Goal: Information Seeking & Learning: Learn about a topic

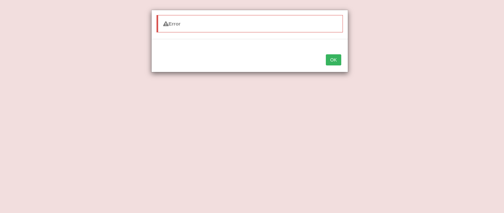
click at [332, 62] on button "OK" at bounding box center [333, 59] width 15 height 11
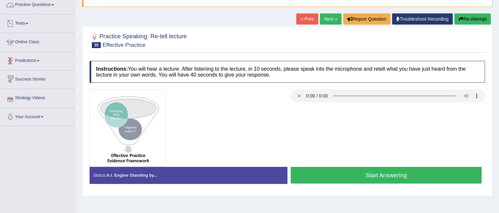
click at [54, 1] on link "Practice Questions" at bounding box center [37, 4] width 75 height 16
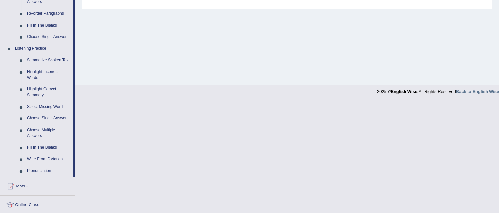
scroll to position [241, 0]
click at [53, 60] on link "Summarize Spoken Text" at bounding box center [49, 62] width 50 height 12
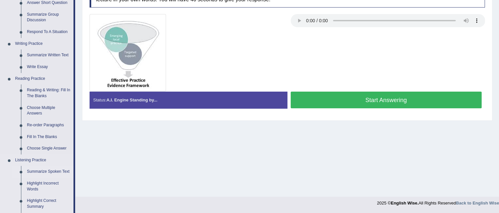
scroll to position [274, 0]
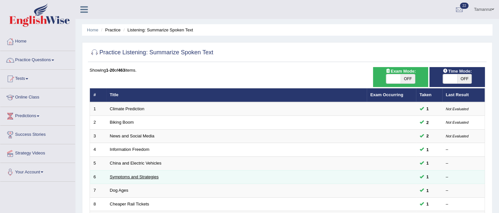
click at [130, 178] on link "Symptoms and Strategies" at bounding box center [134, 177] width 49 height 5
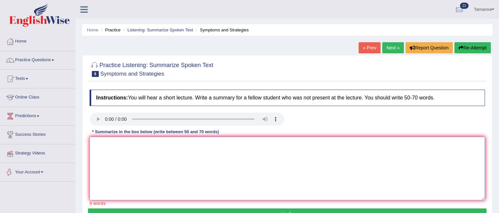
click at [125, 148] on textarea at bounding box center [287, 169] width 395 height 64
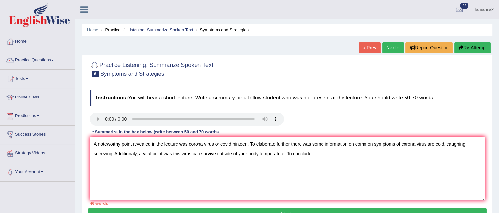
click at [291, 153] on textarea "A noteworthy point revealed in the lecture was corona virus or covid ninteen. T…" at bounding box center [287, 169] width 395 height 64
click at [315, 151] on textarea "A noteworthy point revealed in the lecture was corona virus or covid ninteen. T…" at bounding box center [287, 169] width 395 height 64
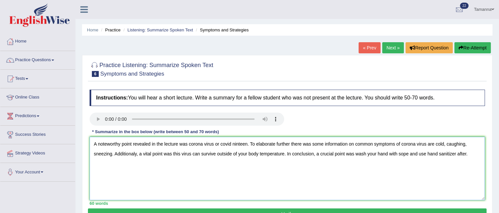
click at [247, 145] on textarea "A noteworthy point revealed in the lecture was corona virus or covid ninteen. T…" at bounding box center [287, 169] width 395 height 64
click at [355, 143] on textarea "A noteworthy point revealed in the lecture was corona virus or covid ninteen. T…" at bounding box center [287, 169] width 395 height 64
click at [353, 144] on textarea "A noteworthy point revealed in the lecture was corona virus or covid ninteen. T…" at bounding box center [287, 169] width 395 height 64
click at [283, 153] on textarea "A noteworthy point revealed in the lecture was corona virus or covid ninteen. T…" at bounding box center [287, 169] width 395 height 64
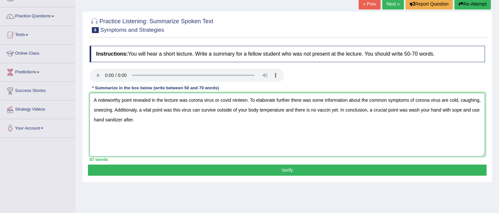
scroll to position [45, 0]
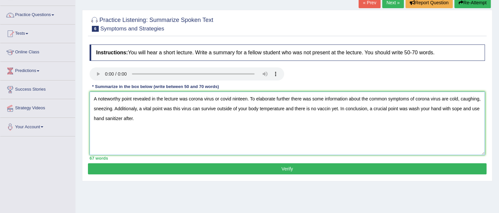
type textarea "A noteworthy point revealed in the lecture was corona virus or covid ninteen. T…"
click at [290, 170] on button "Verify" at bounding box center [287, 169] width 398 height 11
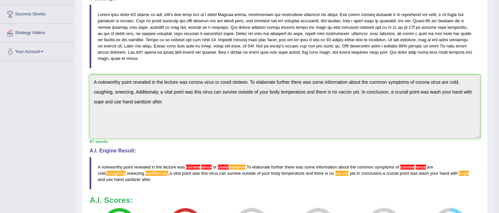
scroll to position [156, 0]
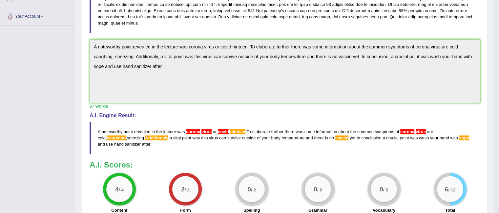
click at [428, 132] on span "are" at bounding box center [430, 132] width 6 height 5
click at [145, 138] on span "Additionaly" at bounding box center [156, 138] width 23 height 5
click at [124, 139] on blockquote "A noteworthy point revealed in the lecture was corona virus or covid ninteen . …" at bounding box center [285, 138] width 390 height 32
click at [145, 136] on span "Additionaly" at bounding box center [156, 138] width 23 height 5
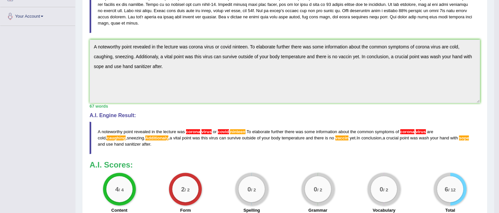
click at [315, 148] on blockquote "A noteworthy point revealed in the lecture was corona virus or covid ninteen . …" at bounding box center [285, 138] width 390 height 32
drag, startPoint x: 97, startPoint y: 130, endPoint x: 119, endPoint y: 148, distance: 28.4
click at [119, 148] on blockquote "A noteworthy point revealed in the lecture was corona virus or covid ninteen . …" at bounding box center [285, 138] width 390 height 32
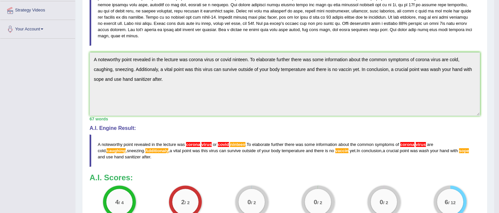
scroll to position [0, 0]
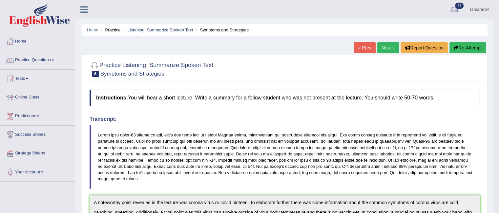
click at [387, 44] on link "Next »" at bounding box center [388, 47] width 22 height 11
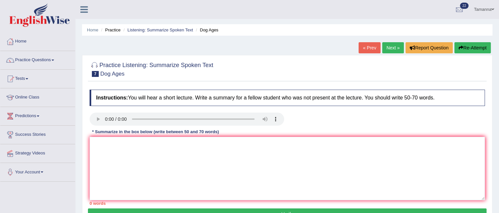
click at [392, 46] on link "Next »" at bounding box center [393, 47] width 22 height 11
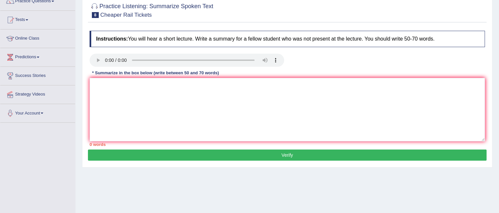
scroll to position [62, 0]
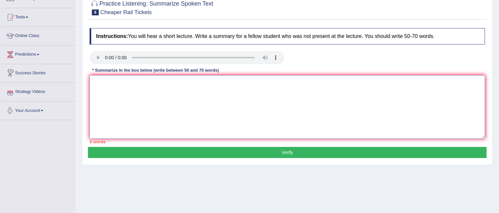
click at [110, 90] on textarea at bounding box center [287, 107] width 395 height 64
click at [119, 82] on textarea "A noteworthypoint" at bounding box center [287, 107] width 395 height 64
click at [140, 75] on textarea "A noteworthy point" at bounding box center [287, 107] width 395 height 64
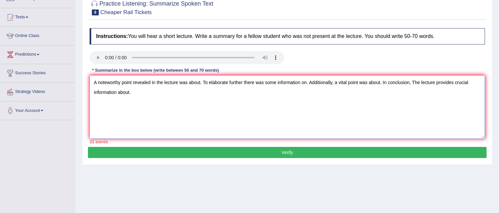
click at [200, 83] on textarea "A noteworthy point revealed in the lecture was about. To elaborate further ther…" at bounding box center [287, 107] width 395 height 64
click at [368, 84] on textarea "A noteworthy point revealed in the lecture was about Germany's cheaper rail tra…" at bounding box center [287, 107] width 395 height 64
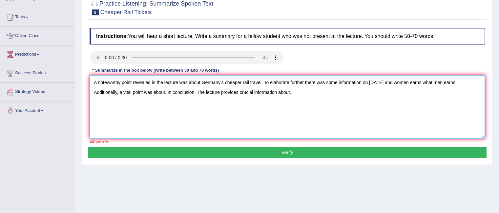
click at [165, 92] on textarea "A noteworthy point revealed in the lecture was about Germany's cheaper rail tra…" at bounding box center [287, 107] width 395 height 64
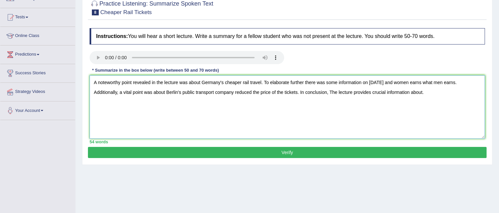
click at [422, 93] on textarea "A noteworthy point revealed in the lecture was about Germany's cheaper rail tra…" at bounding box center [287, 107] width 395 height 64
type textarea "A noteworthy point revealed in the lecture was about Germany's cheaper rail tra…"
click at [334, 154] on button "Verify" at bounding box center [287, 152] width 398 height 11
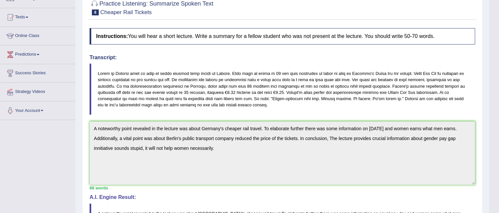
drag, startPoint x: 500, startPoint y: 68, endPoint x: 500, endPoint y: 86, distance: 18.0
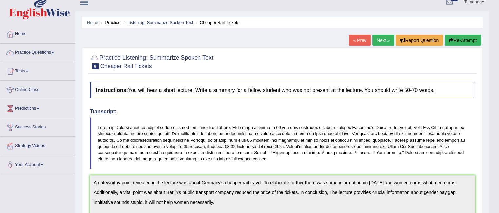
scroll to position [5, 0]
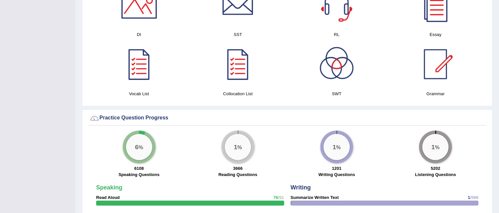
scroll to position [323, 0]
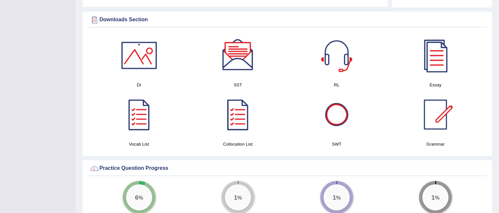
click at [336, 110] on div at bounding box center [336, 115] width 46 height 46
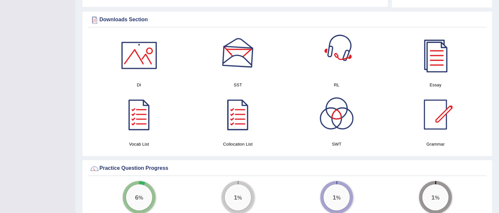
click at [253, 63] on div at bounding box center [238, 55] width 46 height 46
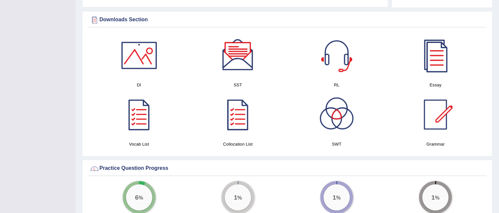
scroll to position [0, 0]
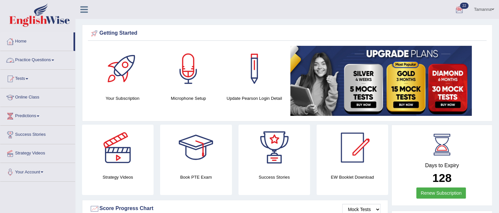
click at [54, 60] on span at bounding box center [52, 60] width 3 height 1
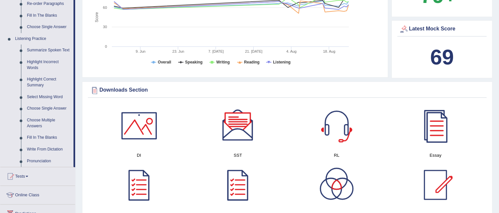
scroll to position [251, 0]
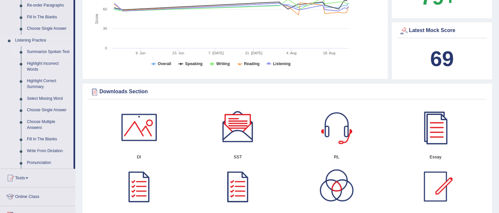
click at [65, 50] on link "Summarize Spoken Text" at bounding box center [49, 52] width 50 height 12
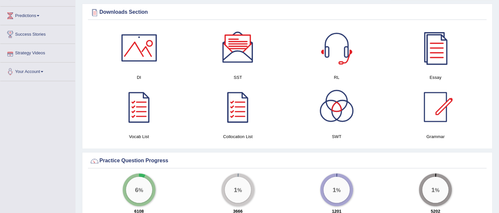
scroll to position [326, 0]
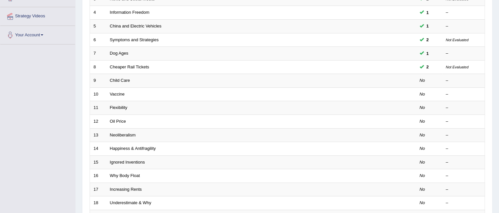
scroll to position [210, 0]
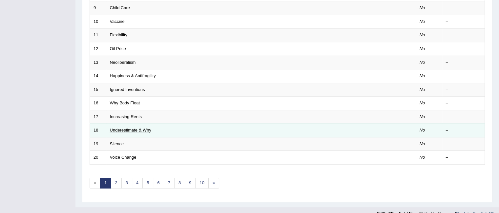
click at [139, 128] on link "Underestimate & Why" at bounding box center [130, 130] width 41 height 5
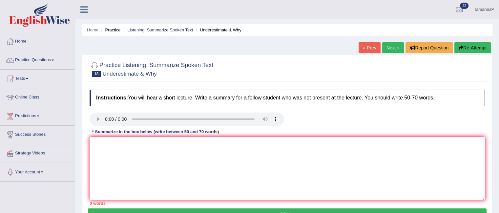
click at [385, 48] on link "Next »" at bounding box center [393, 47] width 22 height 11
click at [386, 45] on link "Next »" at bounding box center [393, 47] width 22 height 11
click at [388, 49] on link "Next »" at bounding box center [393, 47] width 22 height 11
click at [389, 48] on link "Next »" at bounding box center [393, 47] width 22 height 11
click at [54, 59] on link "Practice Questions" at bounding box center [37, 59] width 75 height 16
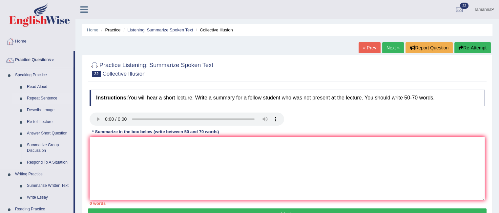
click at [35, 99] on link "Repeat Sentence" at bounding box center [49, 99] width 50 height 12
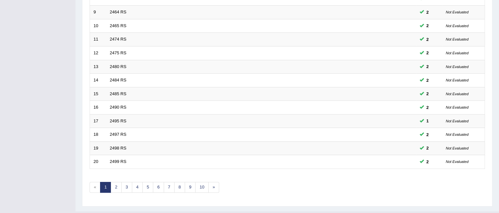
scroll to position [219, 0]
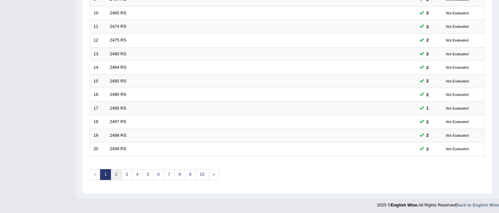
click at [116, 175] on link "2" at bounding box center [115, 175] width 11 height 11
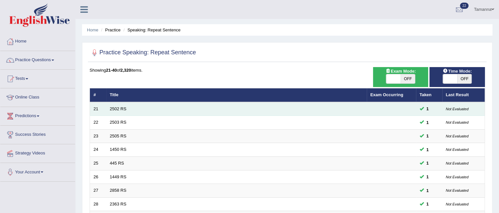
click at [126, 108] on td "2502 RS" at bounding box center [236, 109] width 260 height 14
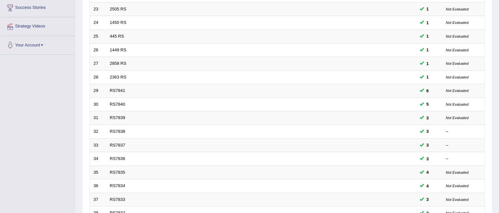
scroll to position [219, 0]
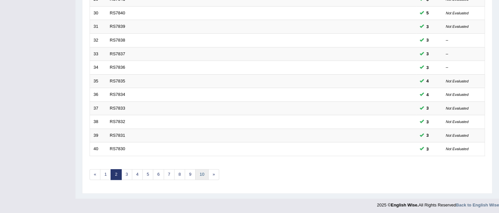
click at [200, 174] on link "10" at bounding box center [201, 175] width 13 height 11
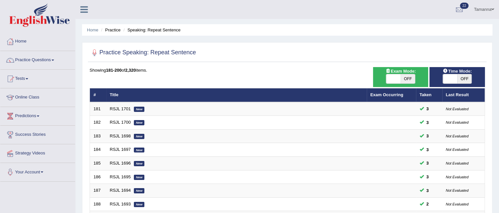
scroll to position [219, 0]
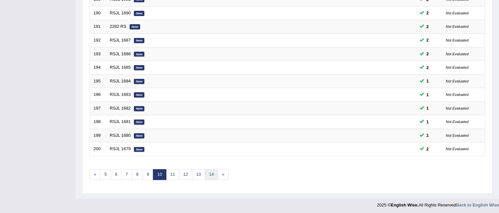
click at [210, 173] on link "14" at bounding box center [211, 175] width 13 height 11
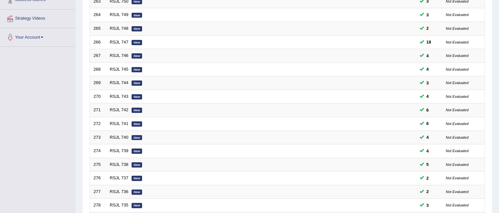
scroll to position [219, 0]
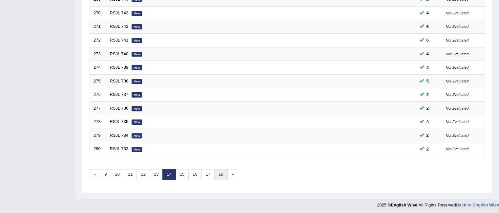
click at [223, 172] on link "18" at bounding box center [220, 175] width 13 height 11
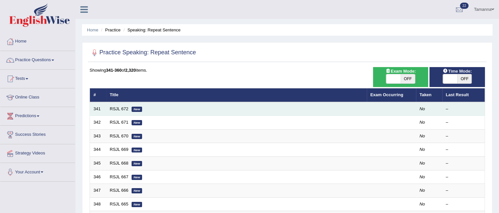
click at [120, 105] on td "RSJL 672 New" at bounding box center [236, 109] width 260 height 14
click at [116, 108] on link "RSJL 672" at bounding box center [119, 109] width 19 height 5
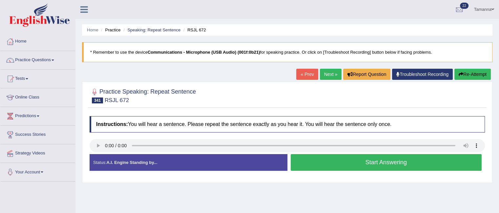
click at [325, 156] on button "Start Answering" at bounding box center [385, 162] width 191 height 17
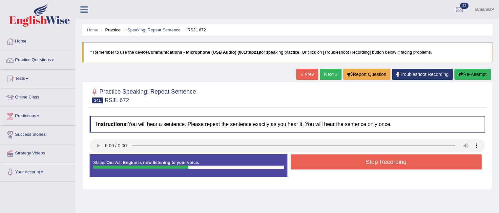
click at [325, 156] on button "Stop Recording" at bounding box center [385, 162] width 191 height 15
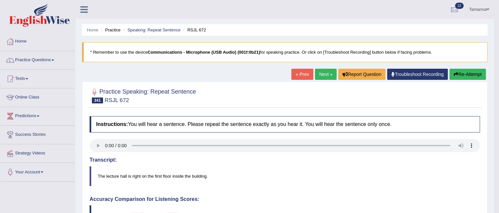
click at [325, 70] on link "Next »" at bounding box center [326, 74] width 22 height 11
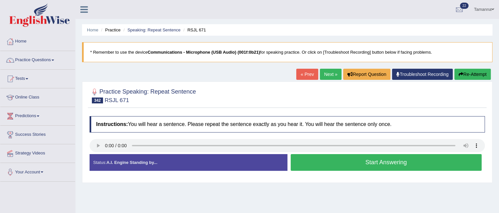
click at [311, 161] on button "Start Answering" at bounding box center [385, 162] width 191 height 17
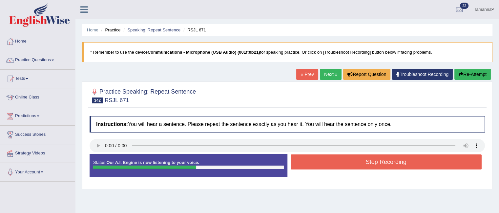
click at [311, 161] on button "Stop Recording" at bounding box center [385, 162] width 191 height 15
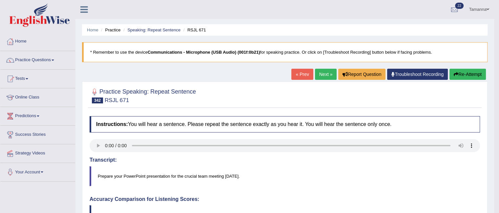
click at [319, 71] on link "Next »" at bounding box center [326, 74] width 22 height 11
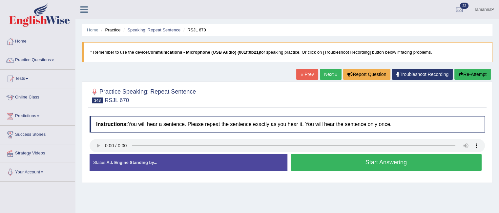
click at [302, 165] on button "Start Answering" at bounding box center [385, 162] width 191 height 17
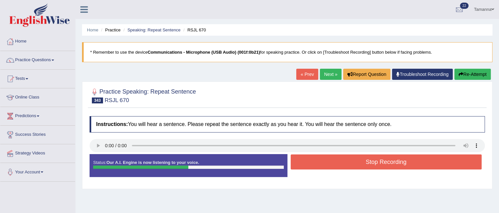
click at [302, 165] on button "Stop Recording" at bounding box center [385, 162] width 191 height 15
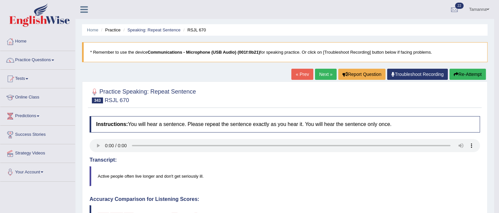
click at [319, 72] on link "Next »" at bounding box center [326, 74] width 22 height 11
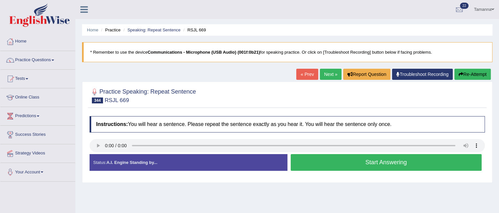
click at [303, 160] on button "Start Answering" at bounding box center [385, 162] width 191 height 17
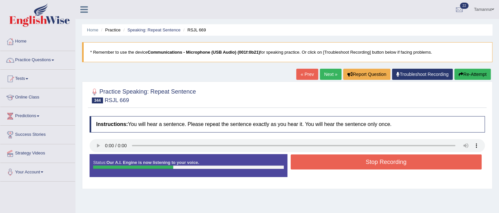
click at [303, 160] on button "Stop Recording" at bounding box center [385, 162] width 191 height 15
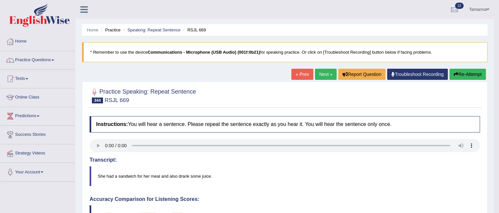
click at [320, 72] on link "Next »" at bounding box center [326, 74] width 22 height 11
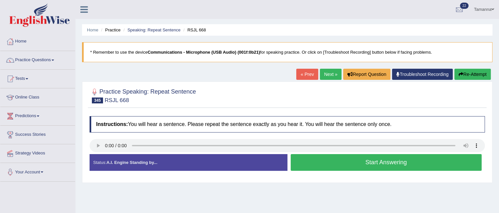
click at [304, 168] on button "Start Answering" at bounding box center [385, 162] width 191 height 17
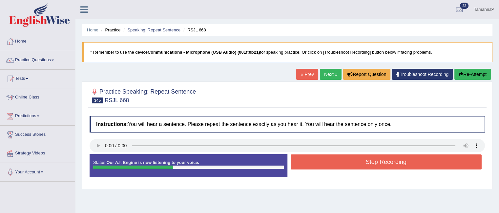
click at [304, 168] on button "Stop Recording" at bounding box center [385, 162] width 191 height 15
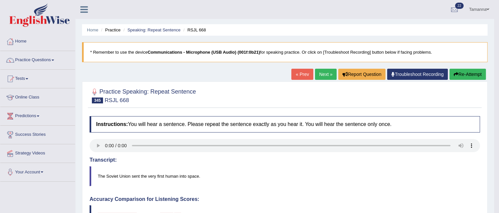
click at [318, 77] on link "Next »" at bounding box center [326, 74] width 22 height 11
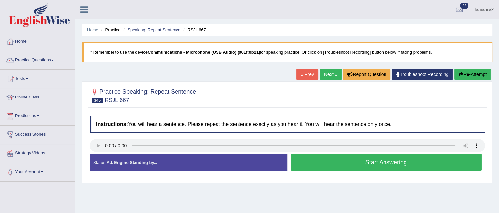
click at [329, 159] on button "Start Answering" at bounding box center [385, 162] width 191 height 17
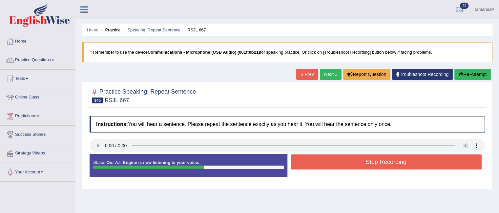
click at [329, 159] on button "Stop Recording" at bounding box center [385, 162] width 191 height 15
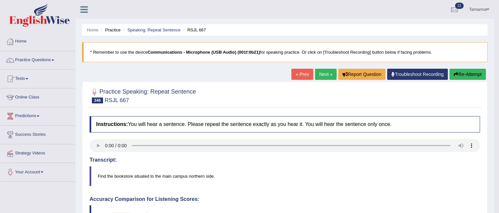
click at [323, 78] on link "Next »" at bounding box center [326, 74] width 22 height 11
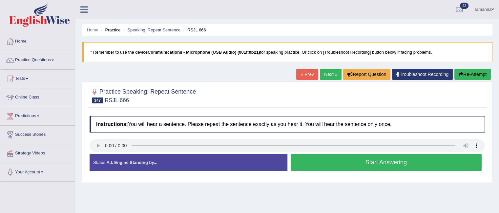
click at [295, 160] on button "Start Answering" at bounding box center [385, 162] width 191 height 17
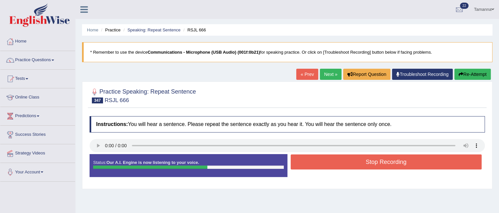
click at [295, 160] on button "Stop Recording" at bounding box center [385, 162] width 191 height 15
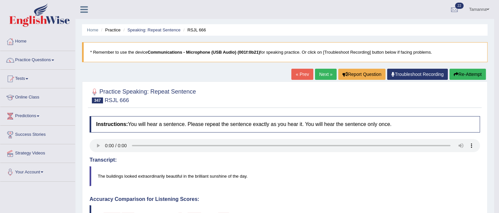
click at [323, 74] on link "Next »" at bounding box center [326, 74] width 22 height 11
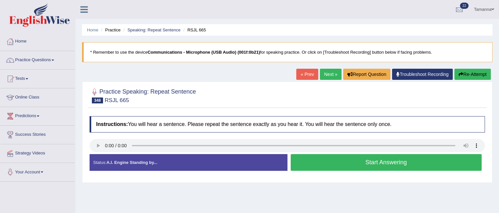
click at [309, 162] on button "Start Answering" at bounding box center [385, 162] width 191 height 17
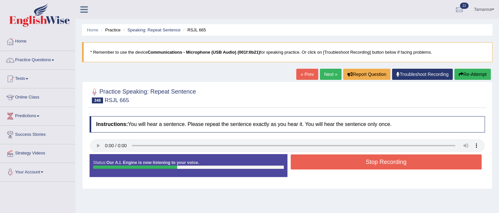
click at [309, 162] on button "Stop Recording" at bounding box center [385, 162] width 191 height 15
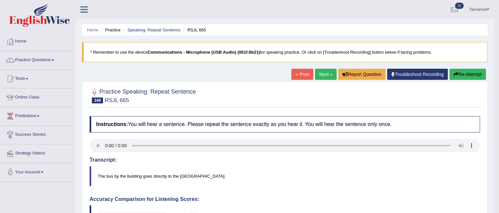
click at [322, 75] on link "Next »" at bounding box center [326, 74] width 22 height 11
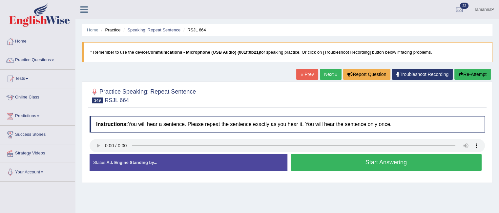
click at [302, 164] on button "Start Answering" at bounding box center [385, 162] width 191 height 17
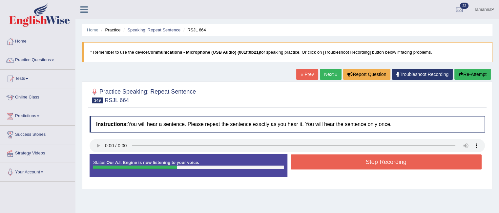
click at [302, 164] on button "Stop Recording" at bounding box center [385, 162] width 191 height 15
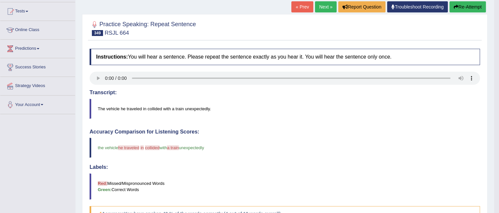
scroll to position [56, 0]
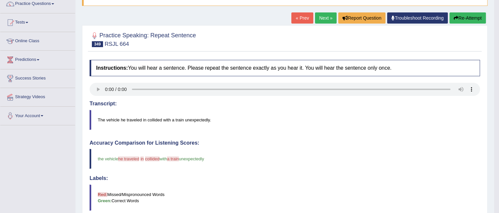
click at [318, 18] on link "Next »" at bounding box center [326, 17] width 22 height 11
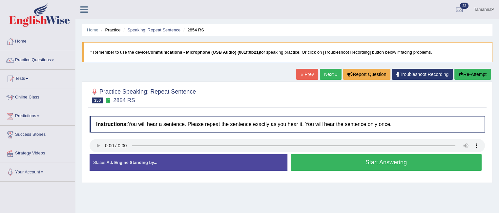
click at [308, 163] on button "Start Answering" at bounding box center [385, 162] width 191 height 17
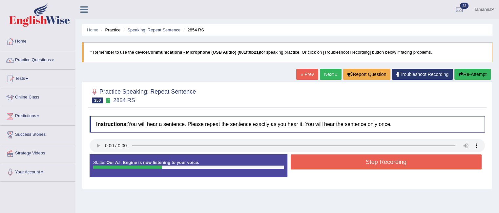
click at [308, 163] on button "Stop Recording" at bounding box center [385, 162] width 191 height 15
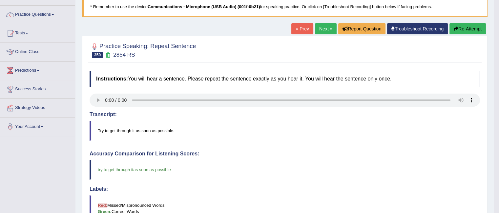
scroll to position [50, 0]
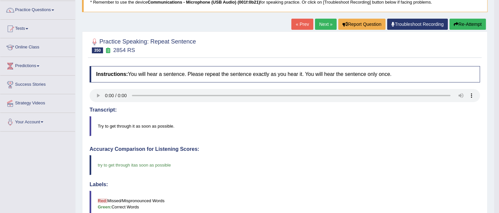
click at [321, 21] on link "Next »" at bounding box center [326, 24] width 22 height 11
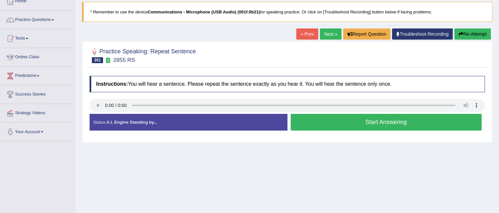
scroll to position [46, 0]
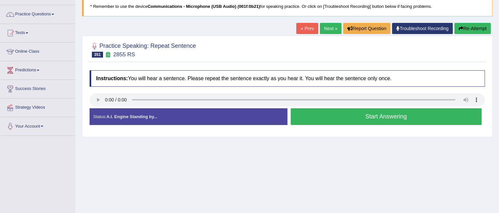
click at [311, 109] on button "Start Answering" at bounding box center [385, 117] width 191 height 17
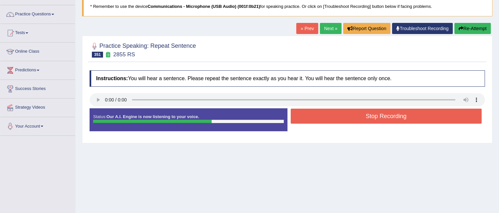
click at [311, 109] on button "Stop Recording" at bounding box center [385, 116] width 191 height 15
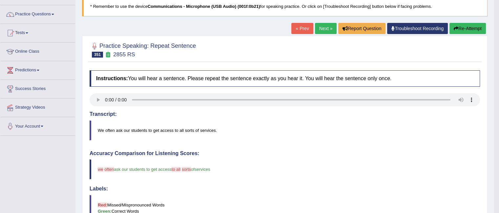
click at [322, 22] on div "Home Practice Speaking: Repeat Sentence 2855 RS * Remember to use the device Co…" at bounding box center [284, 167] width 418 height 427
click at [326, 35] on div "« Prev Next » Report Question Troubleshoot Recording Re-Attempt" at bounding box center [389, 29] width 196 height 13
click at [323, 31] on link "Next »" at bounding box center [326, 28] width 22 height 11
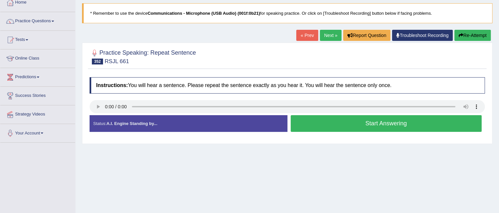
scroll to position [50, 0]
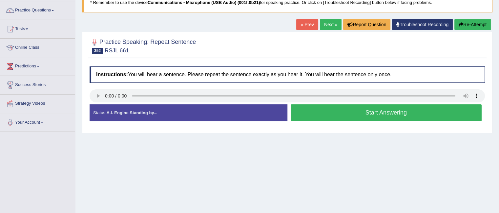
click at [498, 41] on html "Toggle navigation Home Practice Questions Speaking Practice Read Aloud Repeat S…" at bounding box center [249, 56] width 499 height 213
click at [311, 114] on button "Start Answering" at bounding box center [385, 113] width 191 height 17
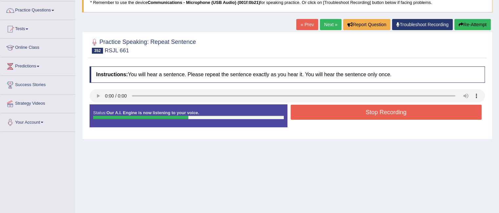
click at [311, 114] on button "Stop Recording" at bounding box center [385, 112] width 191 height 15
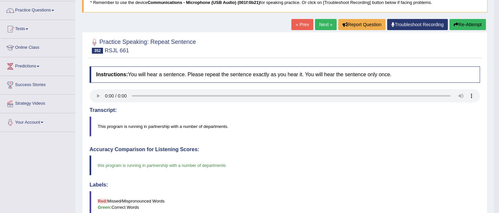
click at [321, 25] on link "Next »" at bounding box center [326, 24] width 22 height 11
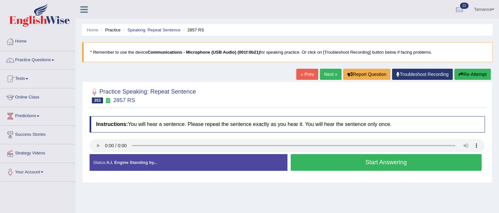
click at [342, 163] on button "Start Answering" at bounding box center [385, 162] width 191 height 17
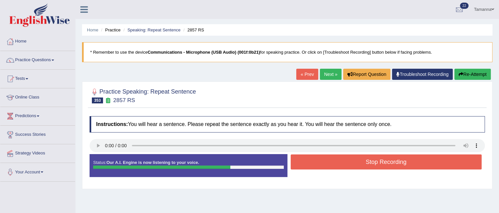
click at [342, 163] on button "Stop Recording" at bounding box center [385, 162] width 191 height 15
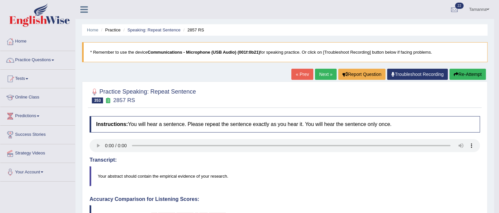
click at [325, 77] on link "Next »" at bounding box center [326, 74] width 22 height 11
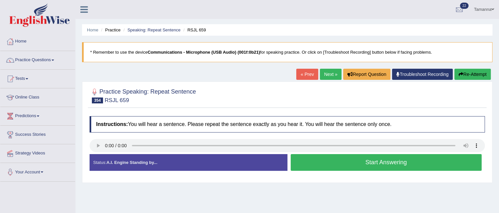
click at [326, 165] on button "Start Answering" at bounding box center [385, 162] width 191 height 17
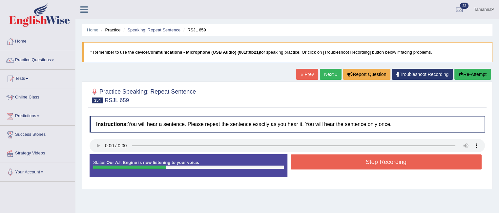
click at [326, 165] on button "Stop Recording" at bounding box center [385, 162] width 191 height 15
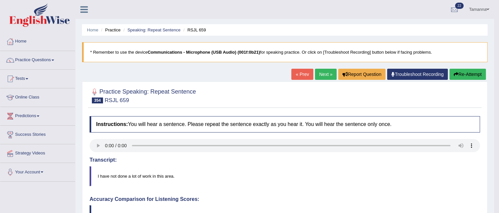
click at [322, 76] on link "Next »" at bounding box center [326, 74] width 22 height 11
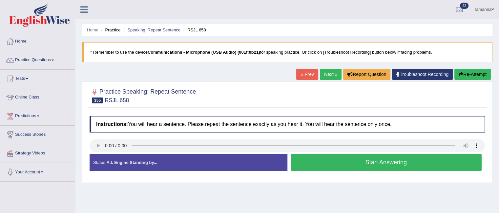
click at [320, 160] on button "Start Answering" at bounding box center [385, 162] width 191 height 17
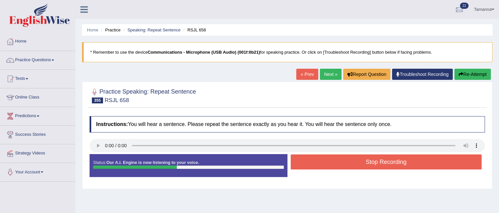
click at [320, 160] on button "Stop Recording" at bounding box center [385, 162] width 191 height 15
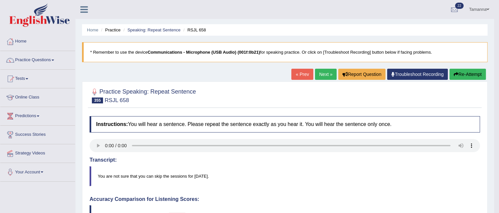
click at [321, 72] on link "Next »" at bounding box center [326, 74] width 22 height 11
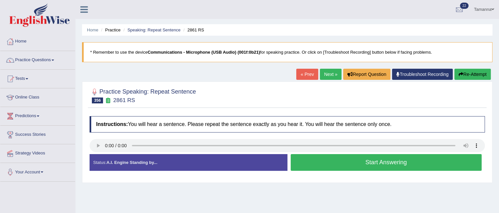
click at [322, 160] on button "Start Answering" at bounding box center [385, 162] width 191 height 17
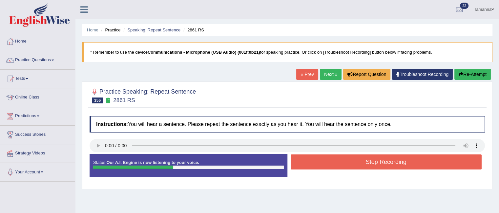
click at [322, 160] on button "Stop Recording" at bounding box center [385, 162] width 191 height 15
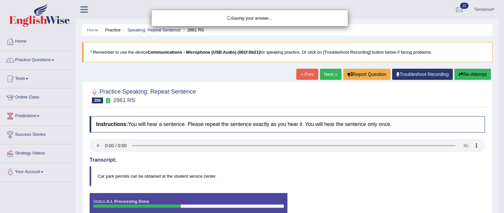
click at [330, 76] on div "Saving your answer..." at bounding box center [252, 106] width 504 height 213
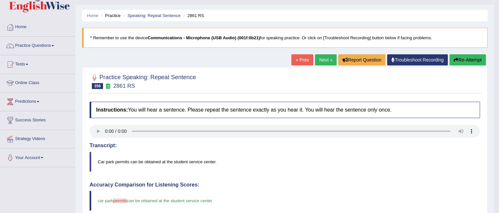
scroll to position [7, 0]
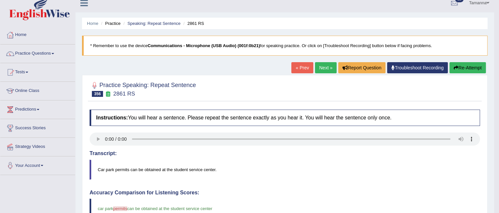
click at [324, 65] on link "Next »" at bounding box center [326, 67] width 22 height 11
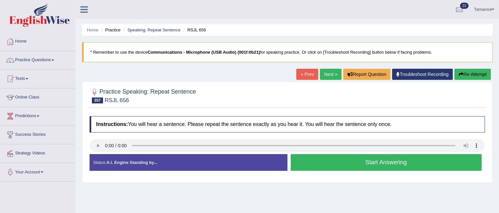
click at [309, 160] on button "Start Answering" at bounding box center [385, 162] width 191 height 17
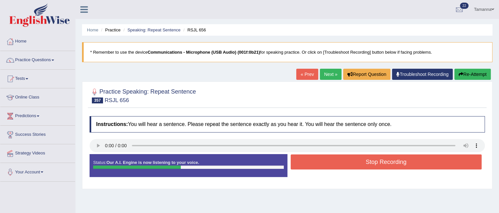
click at [309, 160] on button "Stop Recording" at bounding box center [385, 162] width 191 height 15
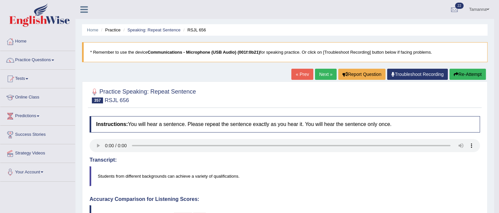
click at [323, 76] on link "Next »" at bounding box center [326, 74] width 22 height 11
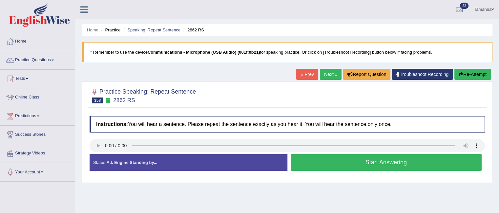
click at [310, 158] on button "Start Answering" at bounding box center [385, 162] width 191 height 17
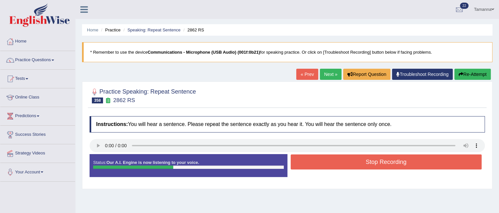
click at [310, 158] on button "Stop Recording" at bounding box center [385, 162] width 191 height 15
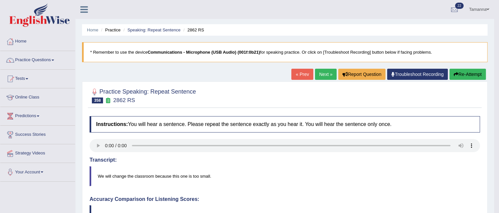
click at [328, 78] on link "Next »" at bounding box center [326, 74] width 22 height 11
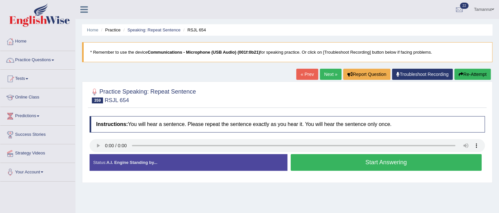
click at [329, 75] on link "Next »" at bounding box center [331, 74] width 22 height 11
click at [330, 162] on button "Start Answering" at bounding box center [385, 162] width 191 height 17
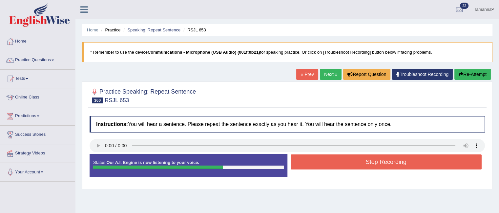
click at [330, 162] on button "Stop Recording" at bounding box center [385, 162] width 191 height 15
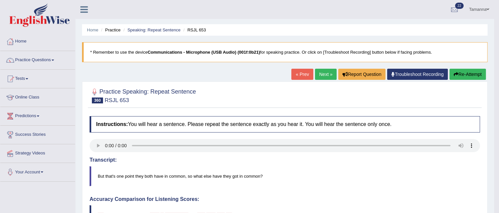
click at [318, 74] on link "Next »" at bounding box center [326, 74] width 22 height 11
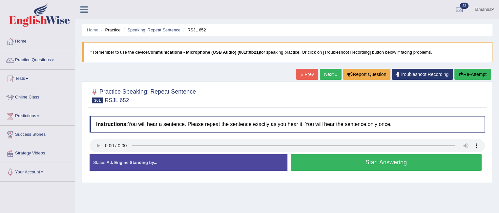
click at [326, 158] on button "Start Answering" at bounding box center [385, 162] width 191 height 17
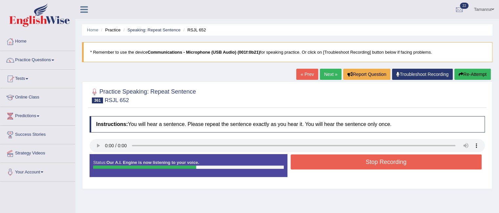
click at [326, 158] on button "Stop Recording" at bounding box center [385, 162] width 191 height 15
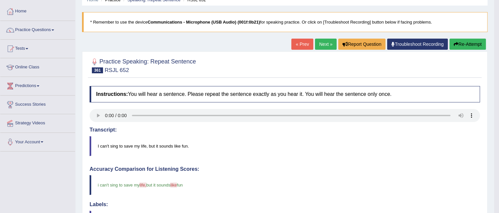
scroll to position [29, 0]
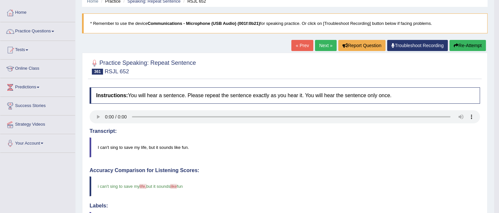
click at [321, 47] on link "Next »" at bounding box center [326, 45] width 22 height 11
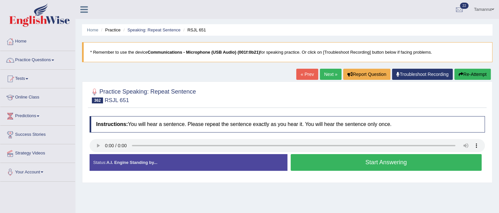
click at [328, 74] on link "Next »" at bounding box center [331, 74] width 22 height 11
click at [334, 158] on button "Start Answering" at bounding box center [385, 162] width 191 height 17
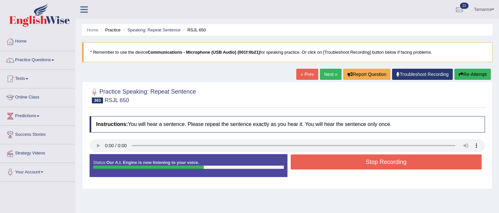
click at [334, 158] on button "Stop Recording" at bounding box center [385, 162] width 191 height 15
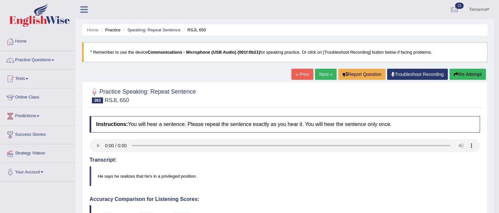
click at [324, 75] on link "Next »" at bounding box center [326, 74] width 22 height 11
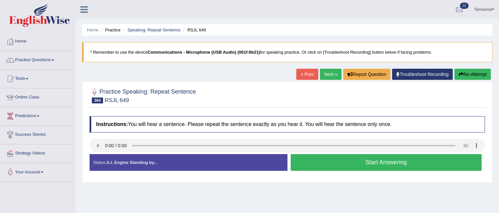
click at [315, 158] on button "Start Answering" at bounding box center [385, 162] width 191 height 17
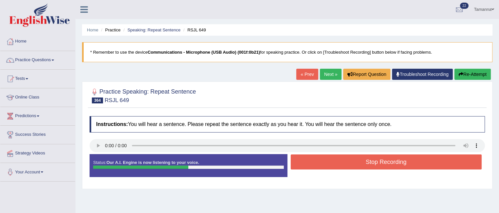
click at [315, 158] on button "Stop Recording" at bounding box center [385, 162] width 191 height 15
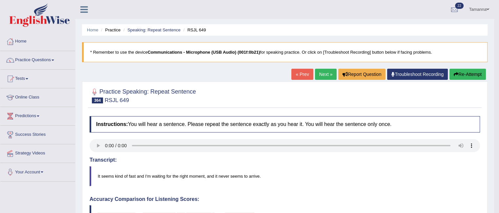
click at [319, 77] on link "Next »" at bounding box center [326, 74] width 22 height 11
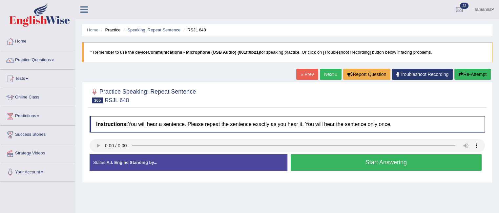
click at [310, 162] on button "Start Answering" at bounding box center [385, 162] width 191 height 17
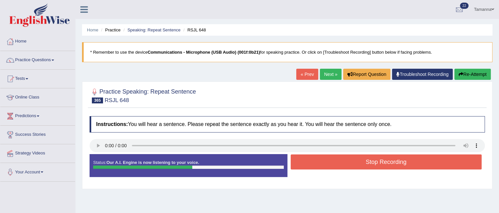
click at [310, 162] on button "Stop Recording" at bounding box center [385, 162] width 191 height 15
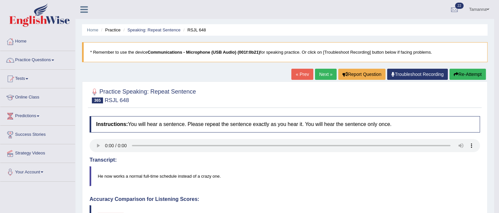
click at [322, 71] on link "Next »" at bounding box center [326, 74] width 22 height 11
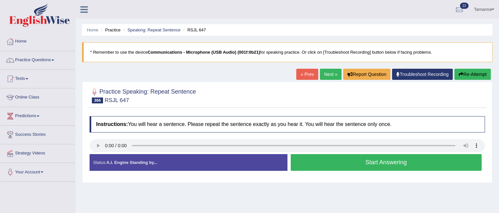
click at [313, 162] on button "Start Answering" at bounding box center [385, 162] width 191 height 17
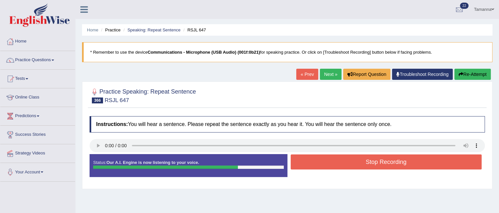
click at [313, 162] on button "Stop Recording" at bounding box center [385, 162] width 191 height 15
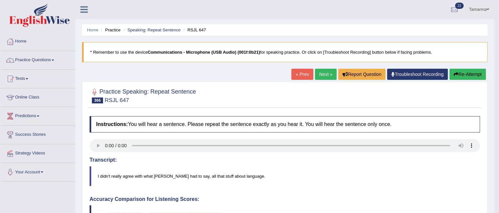
click at [321, 73] on link "Next »" at bounding box center [326, 74] width 22 height 11
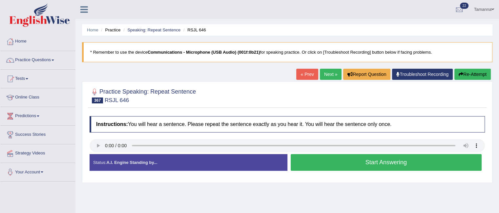
click at [312, 164] on button "Start Answering" at bounding box center [385, 162] width 191 height 17
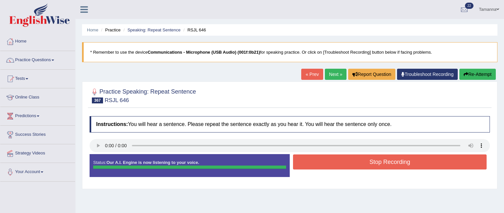
click at [466, 77] on button "Re-Attempt" at bounding box center [477, 74] width 36 height 11
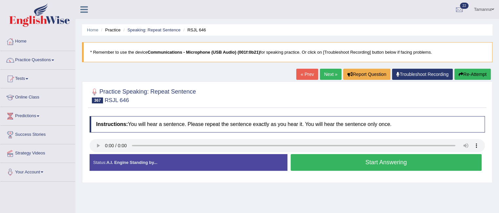
click at [320, 70] on link "Next »" at bounding box center [331, 74] width 22 height 11
click at [303, 77] on link "« Prev" at bounding box center [307, 74] width 22 height 11
